Goal: Task Accomplishment & Management: Manage account settings

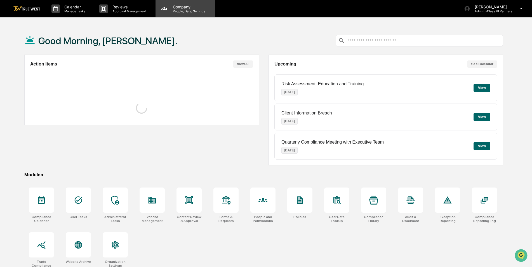
click at [179, 13] on div "Company People, Data, Settings" at bounding box center [185, 8] width 59 height 17
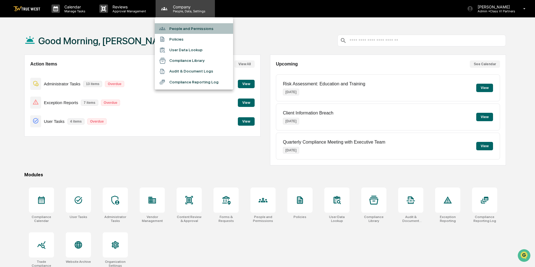
click at [177, 28] on li "People and Permissions" at bounding box center [194, 28] width 78 height 11
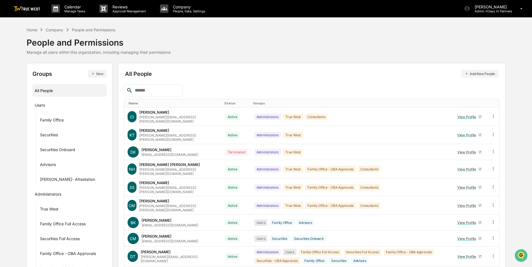
click at [156, 89] on input "text" at bounding box center [157, 90] width 48 height 7
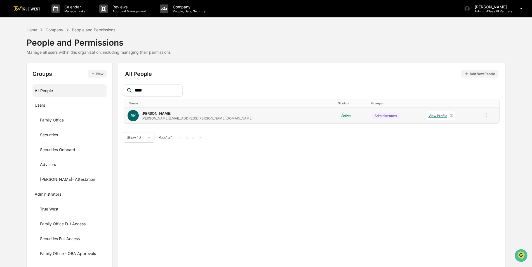
type input "****"
click at [484, 114] on icon at bounding box center [486, 114] width 5 height 5
click at [476, 123] on div "Groups & Permissions" at bounding box center [461, 124] width 46 height 7
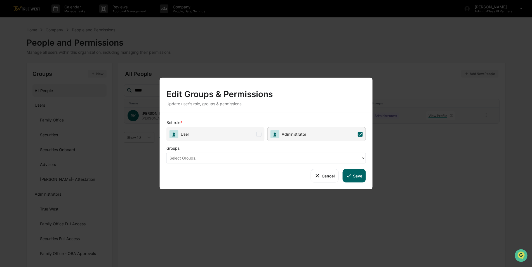
click at [257, 158] on div at bounding box center [264, 158] width 189 height 6
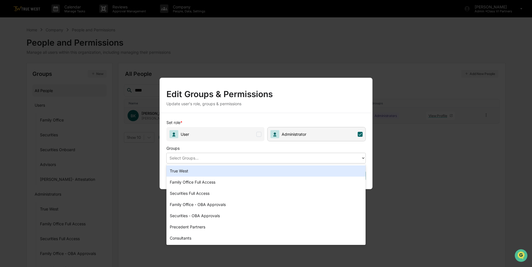
click at [198, 172] on div "True West" at bounding box center [265, 170] width 199 height 11
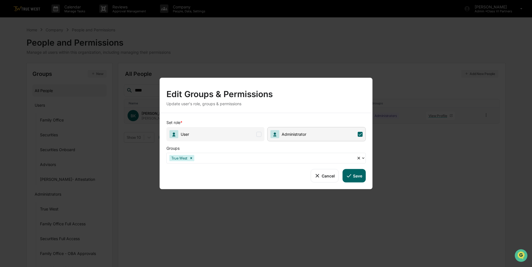
click at [349, 174] on icon at bounding box center [349, 176] width 6 height 6
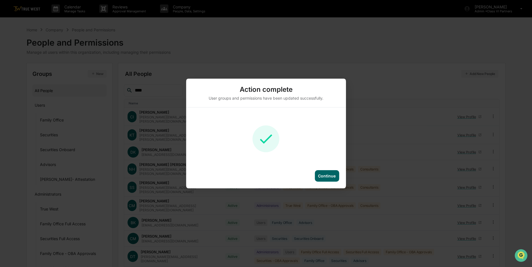
click at [325, 179] on div "Continue" at bounding box center [327, 175] width 24 height 11
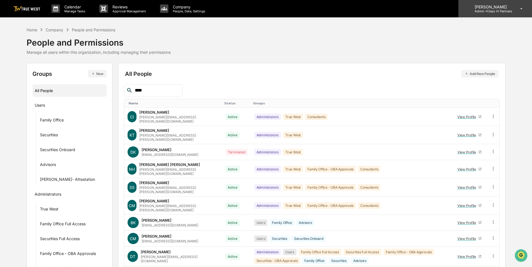
click at [491, 11] on p "Admin • Class VI Partners" at bounding box center [491, 11] width 42 height 4
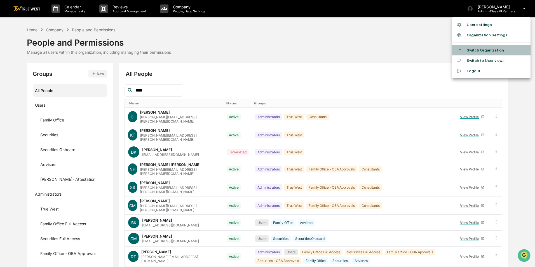
click at [482, 48] on li "Switch Organization" at bounding box center [491, 50] width 78 height 10
